Goal: Task Accomplishment & Management: Manage account settings

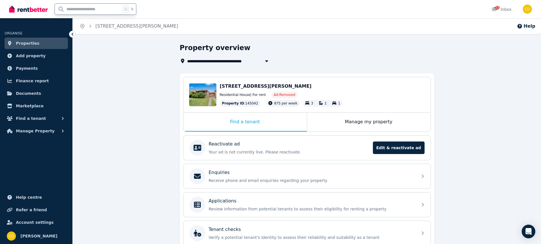
click at [100, 7] on input "text" at bounding box center [88, 9] width 66 height 11
type input "*****"
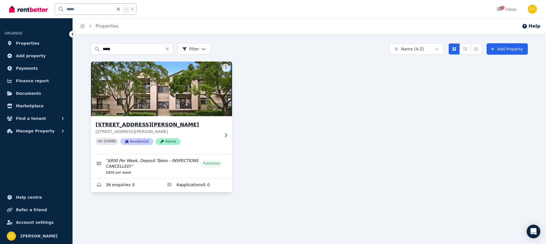
click at [225, 132] on div "[STREET_ADDRESS][PERSON_NAME][PERSON_NAME] 153860 Residential Rental" at bounding box center [161, 135] width 141 height 38
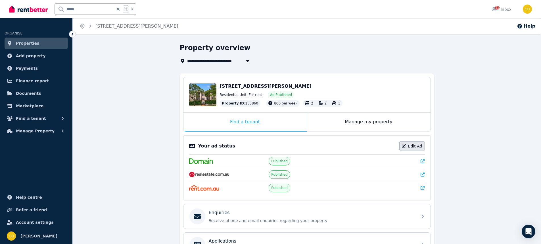
click at [416, 147] on link "Edit Ad" at bounding box center [412, 146] width 26 height 10
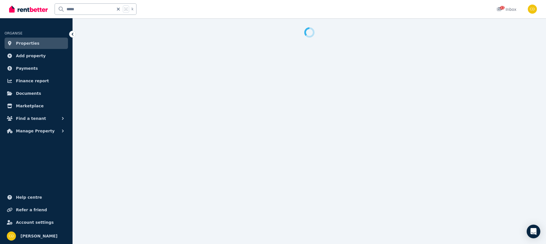
select select "**********"
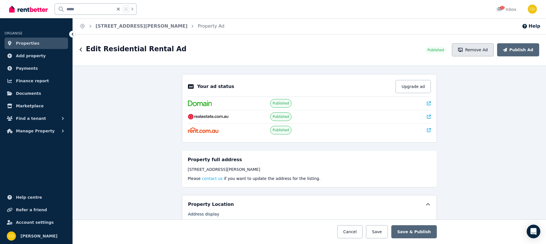
click at [475, 47] on button "Remove Ad" at bounding box center [472, 49] width 42 height 13
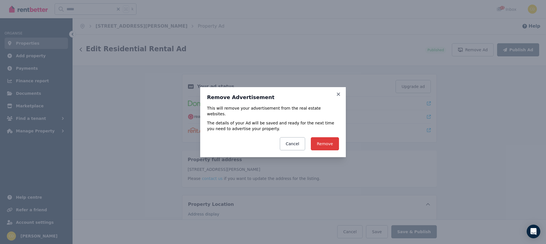
click at [333, 144] on button "Remove" at bounding box center [325, 143] width 28 height 13
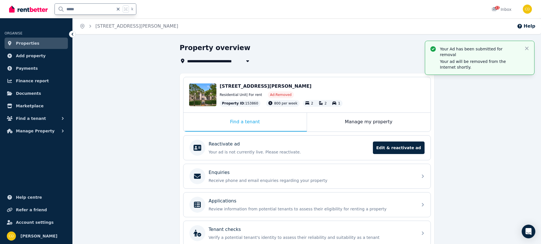
drag, startPoint x: 83, startPoint y: 10, endPoint x: 51, endPoint y: 12, distance: 31.3
click at [51, 12] on div "***** k" at bounding box center [74, 9] width 130 height 18
type input "*"
type input "*******"
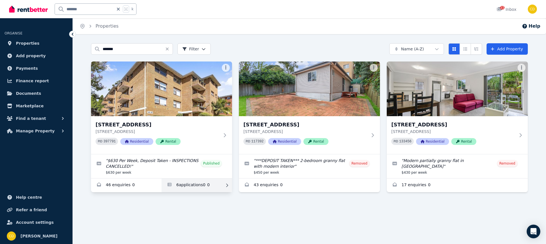
click at [205, 189] on link "Applications for 1/10 Banksia Rd, Caringbah" at bounding box center [196, 185] width 70 height 14
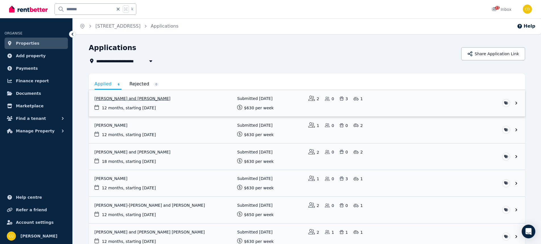
click at [368, 102] on link "View application: Chyeann Anderson and Zachary Preece" at bounding box center [307, 103] width 436 height 26
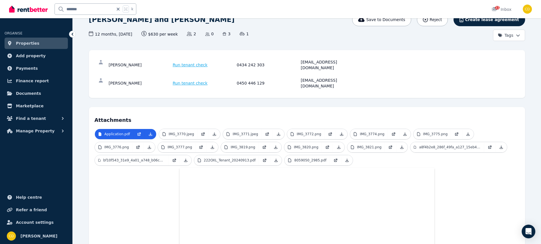
scroll to position [52, 0]
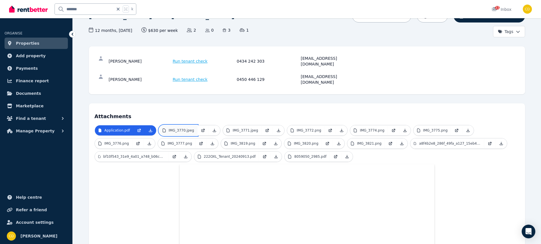
click at [172, 128] on p "IMG_3770.jpeg" at bounding box center [182, 130] width 26 height 5
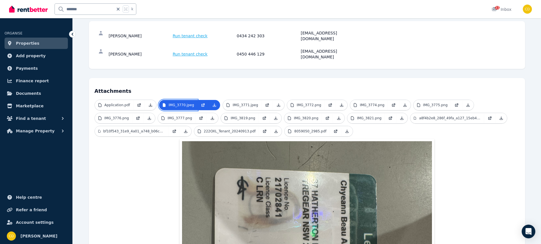
scroll to position [76, 0]
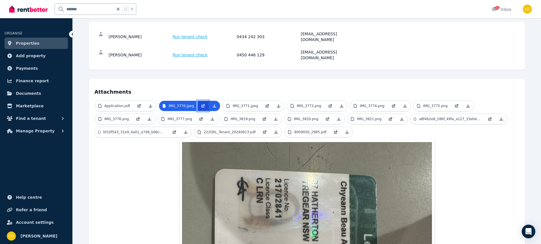
click at [203, 104] on icon at bounding box center [204, 105] width 2 height 2
click at [241, 103] on p "IMG_3771.jpeg" at bounding box center [246, 105] width 26 height 5
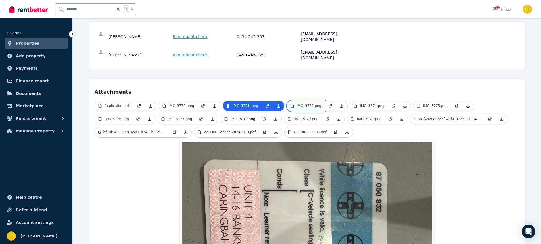
click at [292, 103] on icon at bounding box center [292, 105] width 5 height 5
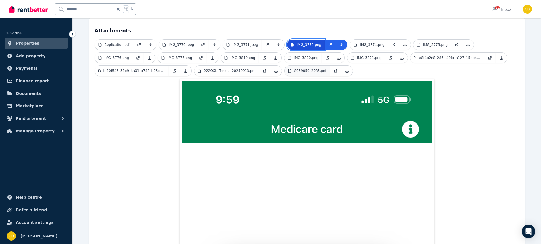
scroll to position [137, 0]
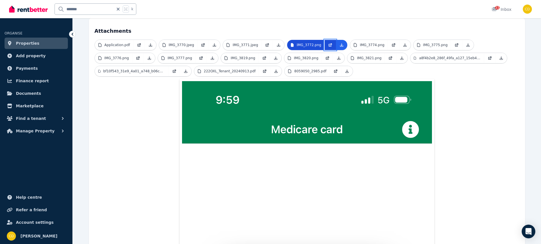
click at [329, 44] on icon at bounding box center [330, 45] width 3 height 3
click at [362, 43] on p "IMG_3774.png" at bounding box center [372, 45] width 24 height 5
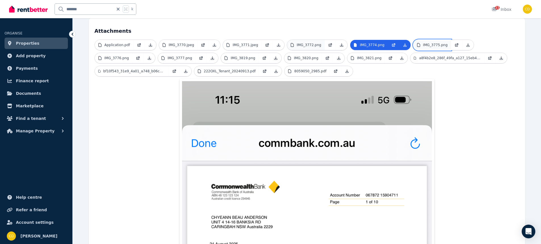
click at [424, 43] on p "IMG_3775.png" at bounding box center [435, 45] width 24 height 5
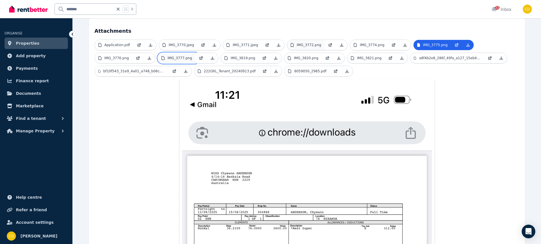
click at [184, 56] on p "IMG_3777.png" at bounding box center [180, 58] width 24 height 5
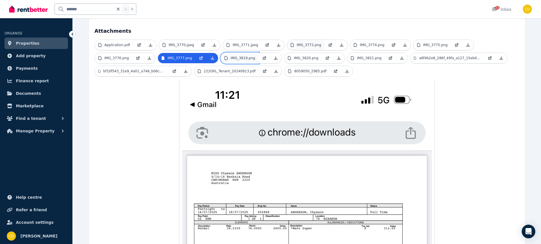
click at [235, 56] on p "IMG_3819.png" at bounding box center [243, 58] width 24 height 5
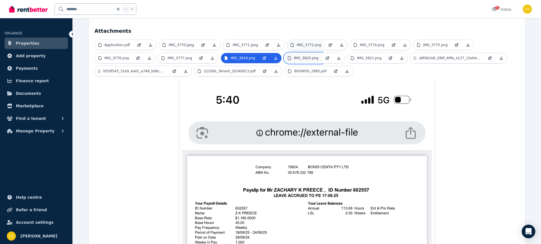
click at [294, 56] on p "IMG_3820.png" at bounding box center [306, 58] width 24 height 5
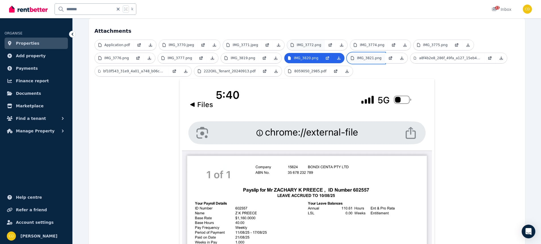
click at [357, 56] on p "IMG_3821.png" at bounding box center [369, 58] width 24 height 5
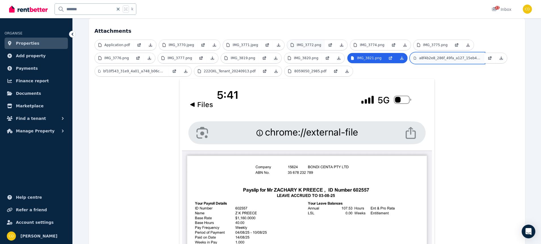
click at [435, 56] on p "a8f4b2e8_286f_49fa_a127_15eb41186174.jpeg" at bounding box center [450, 58] width 62 height 5
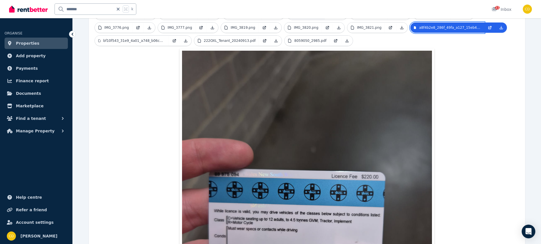
scroll to position [167, 0]
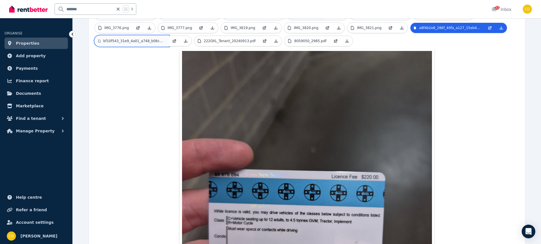
click at [135, 36] on link "bf10f543_31e9_4a01_a748_b06c63867458.jpeg" at bounding box center [132, 41] width 74 height 10
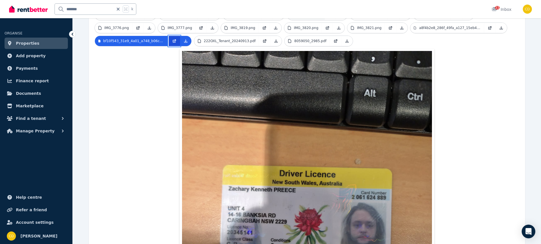
click at [174, 39] on icon at bounding box center [174, 41] width 5 height 5
click at [235, 39] on p "222OXL_Tenant_20240913.pdf" at bounding box center [230, 41] width 52 height 5
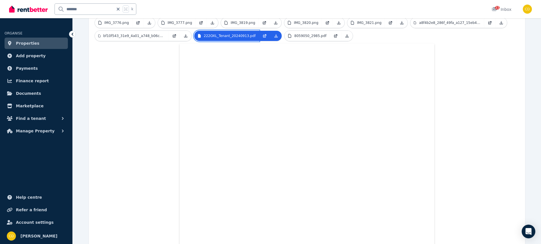
scroll to position [159, 0]
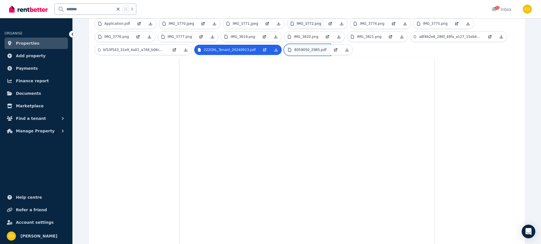
click at [307, 47] on p "8059050_2985.pdf" at bounding box center [310, 49] width 32 height 5
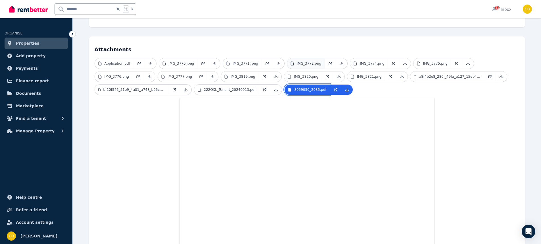
scroll to position [118, 0]
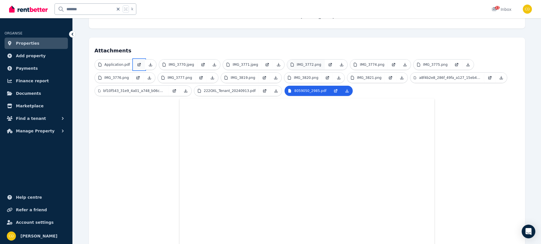
click at [138, 62] on icon at bounding box center [139, 64] width 5 height 5
click at [134, 88] on p "bf10f543_31e9_4a01_a748_b06c63867458.jpeg" at bounding box center [134, 90] width 62 height 5
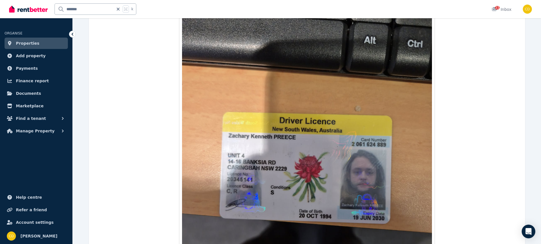
scroll to position [110, 0]
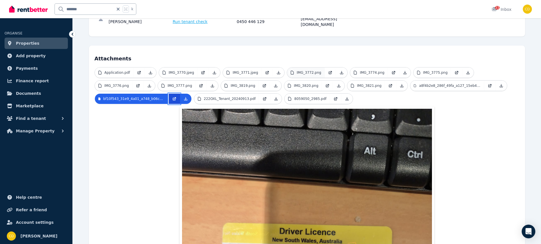
click at [170, 93] on link at bounding box center [174, 98] width 11 height 10
